Goal: Transaction & Acquisition: Book appointment/travel/reservation

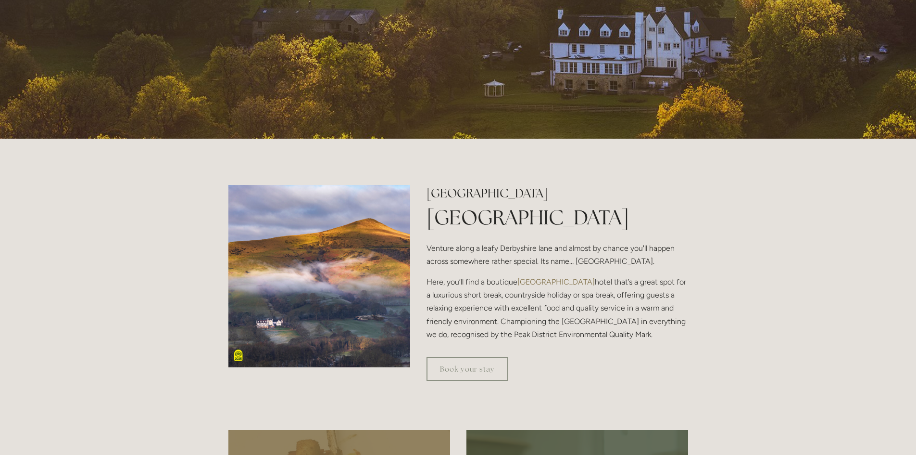
scroll to position [385, 0]
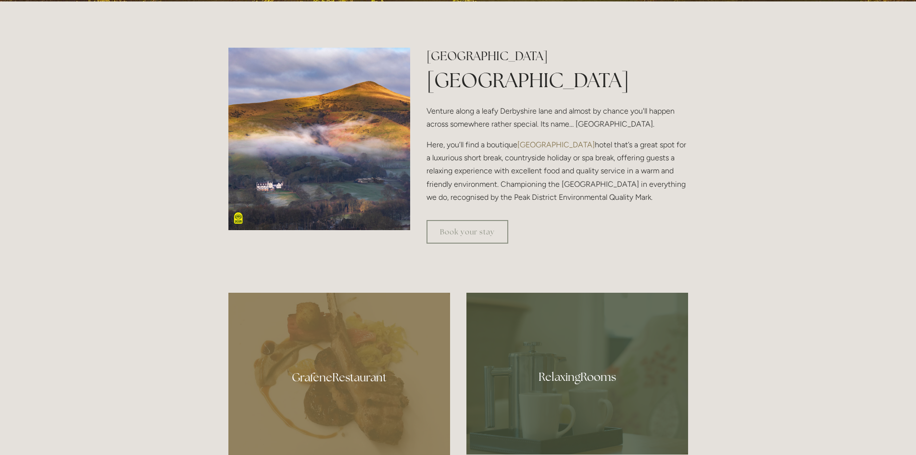
click at [466, 218] on div "Book your stay" at bounding box center [557, 232] width 278 height 40
click at [468, 227] on link "Book your stay" at bounding box center [468, 232] width 82 height 24
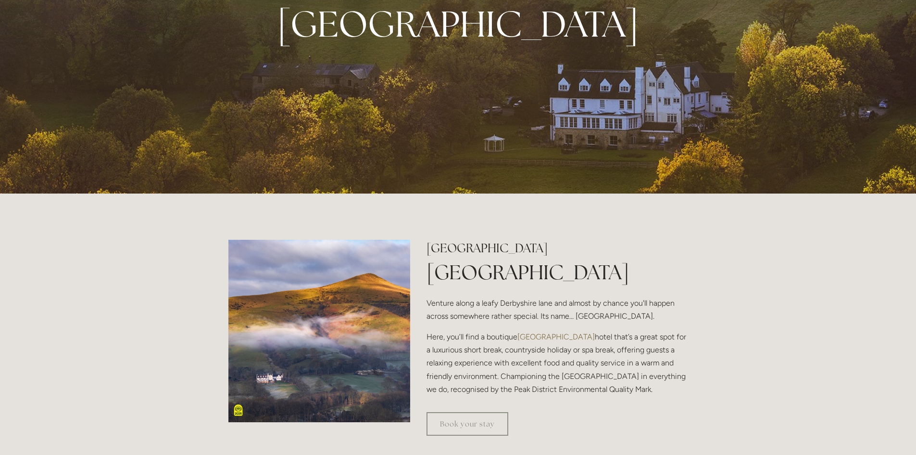
scroll to position [192, 0]
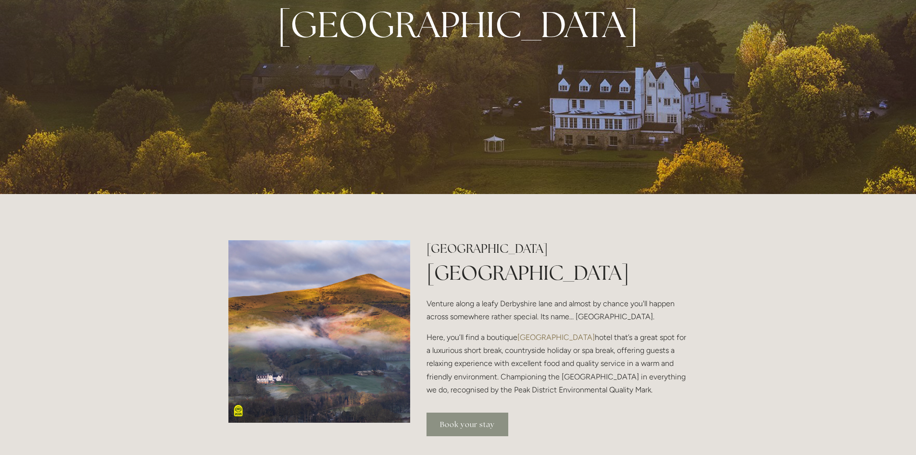
drag, startPoint x: 466, startPoint y: 421, endPoint x: 464, endPoint y: 416, distance: 5.5
click at [465, 420] on link "Book your stay" at bounding box center [468, 424] width 82 height 24
